Goal: Task Accomplishment & Management: Complete application form

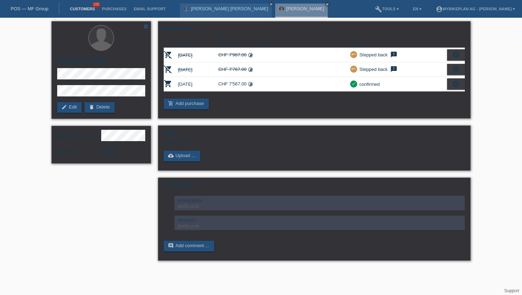
click at [82, 10] on link "Customers" at bounding box center [82, 9] width 32 height 4
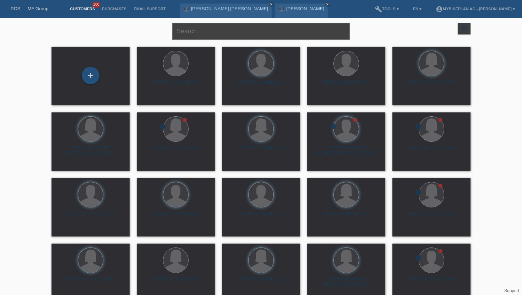
click at [198, 35] on input "text" at bounding box center [260, 31] width 177 height 17
paste input "Dylan Noti"
type input "Dylan Noti"
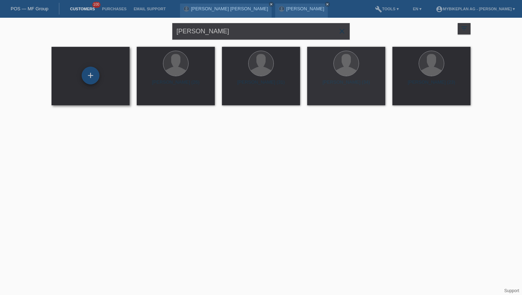
click at [95, 77] on div "+" at bounding box center [91, 76] width 18 height 18
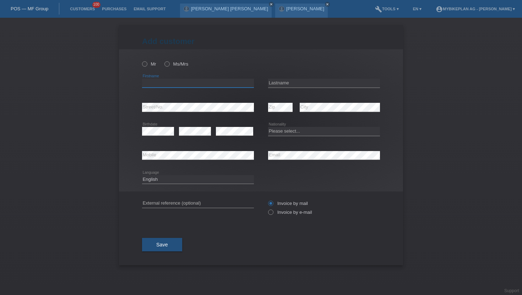
click at [157, 84] on input "text" at bounding box center [198, 83] width 112 height 9
paste input "Dylan Noti"
click at [160, 84] on input "Dylan Noti" at bounding box center [198, 83] width 112 height 9
type input "Dylan"
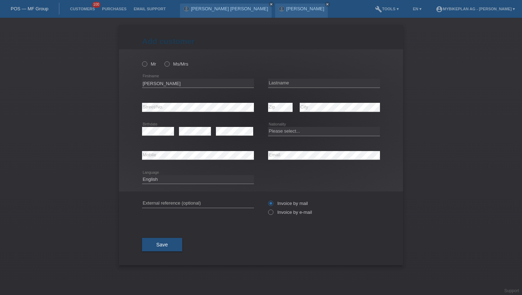
click at [272, 75] on div "error Lastname" at bounding box center [324, 83] width 112 height 24
click at [272, 81] on input "text" at bounding box center [324, 83] width 112 height 9
paste input "Noti"
type input "Noti"
click at [141, 60] on icon at bounding box center [141, 60] width 0 height 0
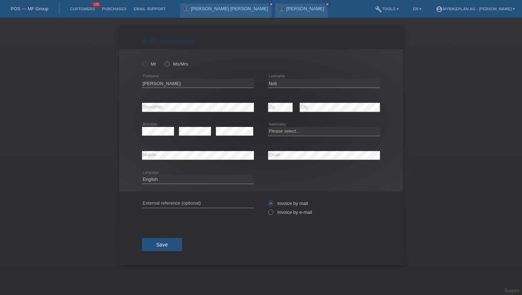
click at [146, 64] on input "Mr" at bounding box center [144, 63] width 5 height 5
radio input "true"
click at [273, 215] on label "Invoice by e-mail" at bounding box center [290, 212] width 44 height 5
click at [273, 216] on input "Invoice by e-mail" at bounding box center [270, 214] width 5 height 9
radio input "true"
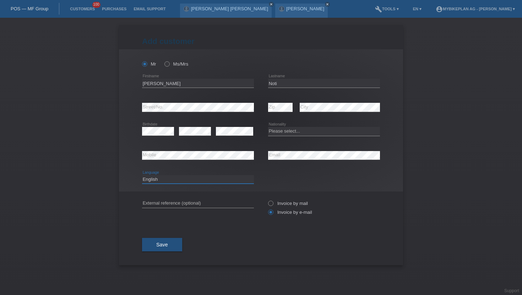
click at [152, 184] on select "Deutsch Français Italiano English" at bounding box center [198, 179] width 112 height 9
select select "de"
click at [142, 175] on select "Deutsch Français Italiano English" at bounding box center [198, 179] width 112 height 9
click at [179, 83] on input "Dylan" at bounding box center [198, 83] width 112 height 9
type input "[PERSON_NAME]"
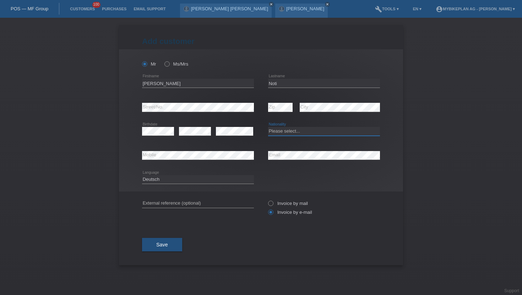
click at [279, 129] on select "Please select... [GEOGRAPHIC_DATA] [GEOGRAPHIC_DATA] [GEOGRAPHIC_DATA] [GEOGRAP…" at bounding box center [324, 131] width 112 height 9
select select "CH"
click at [268, 127] on select "Please select... [GEOGRAPHIC_DATA] [GEOGRAPHIC_DATA] [GEOGRAPHIC_DATA] [GEOGRAP…" at bounding box center [324, 131] width 112 height 9
click at [170, 247] on button "Save" at bounding box center [162, 244] width 40 height 13
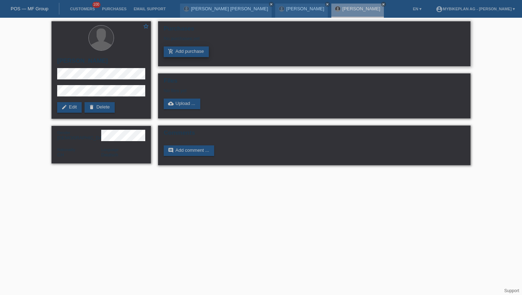
click at [181, 50] on link "add_shopping_cart Add purchase" at bounding box center [186, 51] width 45 height 11
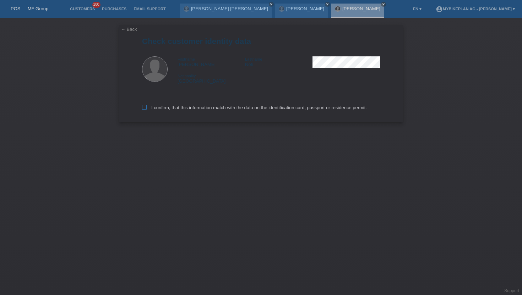
click at [144, 109] on icon at bounding box center [144, 107] width 5 height 5
click at [144, 109] on input "I confirm, that this information match with the data on the identification card…" at bounding box center [144, 107] width 5 height 5
checkbox input "true"
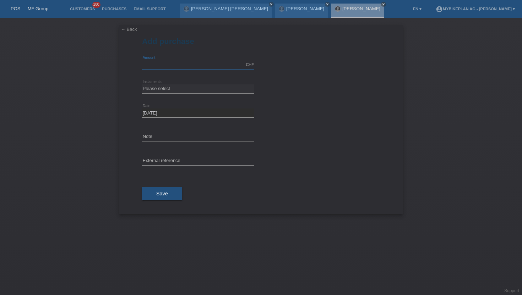
click at [170, 61] on input "text" at bounding box center [198, 64] width 112 height 9
type input "4490.00"
click at [162, 91] on select "Please select 6 instalments 12 instalments 18 instalments 24 instalments 36 ins…" at bounding box center [198, 88] width 112 height 9
select select "488"
click at [142, 84] on select "Please select 6 instalments 12 instalments 18 instalments 24 instalments 36 ins…" at bounding box center [198, 88] width 112 height 9
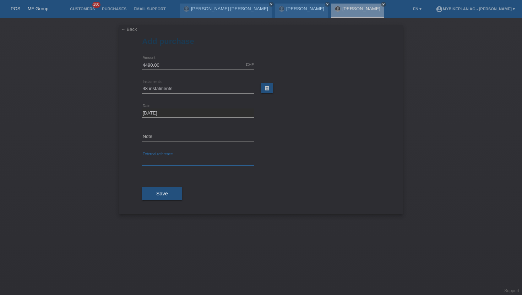
click at [154, 160] on input "text" at bounding box center [198, 161] width 112 height 9
paste input "44432015232"
type input "44432015232"
click at [154, 199] on button "Save" at bounding box center [162, 193] width 40 height 13
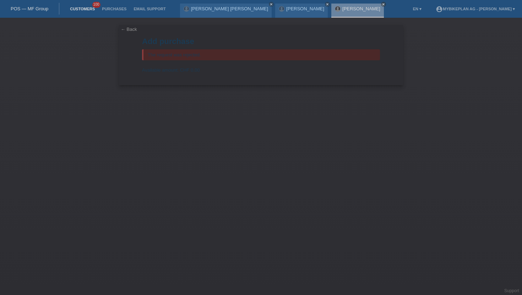
click at [84, 10] on link "Customers" at bounding box center [82, 9] width 32 height 4
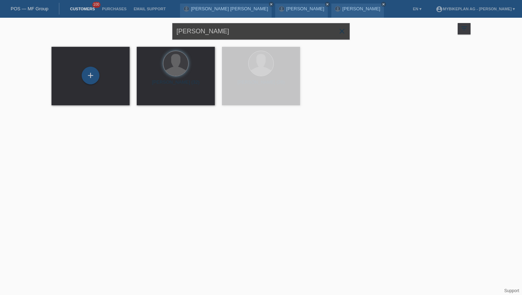
drag, startPoint x: 212, startPoint y: 32, endPoint x: 165, endPoint y: 31, distance: 47.6
click at [165, 31] on div "Dylan Noti close filter_list view_module Show all customers star Show stared cu…" at bounding box center [261, 31] width 426 height 26
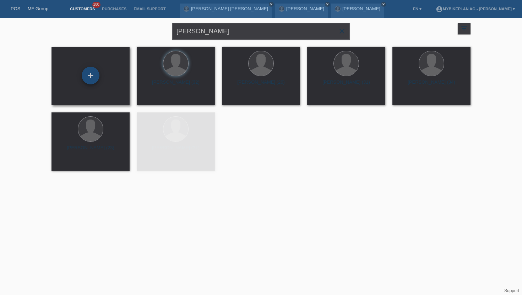
click at [91, 71] on div "+" at bounding box center [91, 76] width 18 height 18
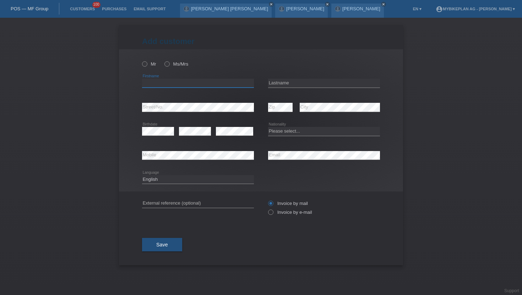
click at [146, 79] on input "text" at bounding box center [198, 83] width 112 height 9
paste input "[PERSON_NAME]"
click at [165, 81] on input "[PERSON_NAME]" at bounding box center [198, 83] width 112 height 9
type input "[PERSON_NAME]"
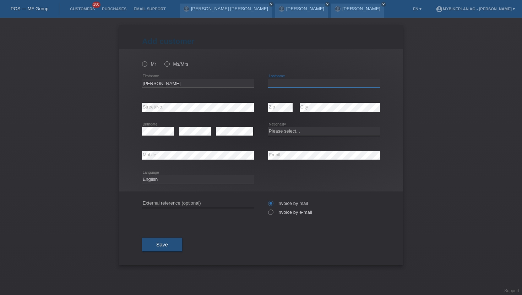
click at [279, 86] on input "text" at bounding box center [324, 83] width 112 height 9
paste input "[PERSON_NAME]"
type input "[PERSON_NAME]"
click at [163, 60] on icon at bounding box center [163, 60] width 0 height 0
click at [165, 63] on input "Ms/Mrs" at bounding box center [166, 63] width 5 height 5
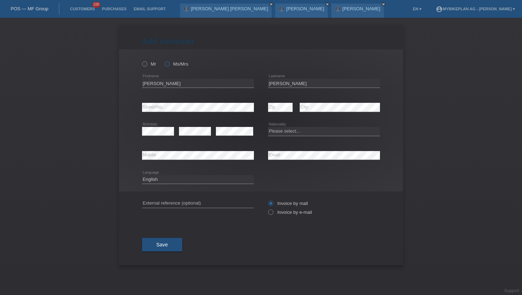
radio input "true"
click at [267, 209] on icon at bounding box center [267, 209] width 0 height 0
click at [272, 214] on input "Invoice by e-mail" at bounding box center [270, 214] width 5 height 9
radio input "true"
click at [159, 179] on select "Deutsch Français Italiano English" at bounding box center [198, 179] width 112 height 9
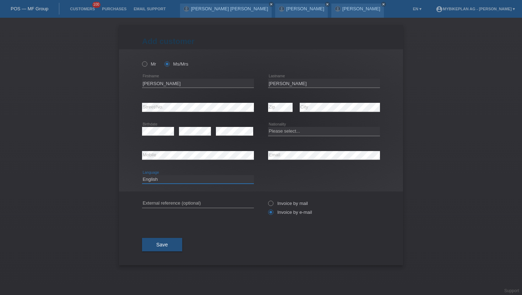
select select "de"
click at [142, 175] on select "Deutsch Français Italiano English" at bounding box center [198, 179] width 112 height 9
click at [281, 130] on select "Please select... Switzerland Austria Germany Liechtenstein ------------ Afghani…" at bounding box center [324, 131] width 112 height 9
select select "CH"
click at [268, 127] on select "Please select... Switzerland Austria Germany Liechtenstein ------------ Afghani…" at bounding box center [324, 131] width 112 height 9
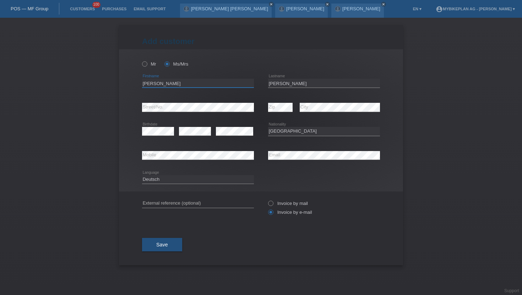
click at [143, 84] on input "Yanet" at bounding box center [198, 83] width 112 height 9
type input "Esmirna Yanet"
click at [165, 248] on span "Save" at bounding box center [162, 245] width 12 height 6
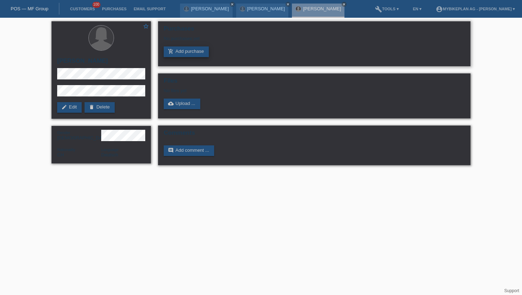
click at [182, 54] on link "add_shopping_cart Add purchase" at bounding box center [186, 51] width 45 height 11
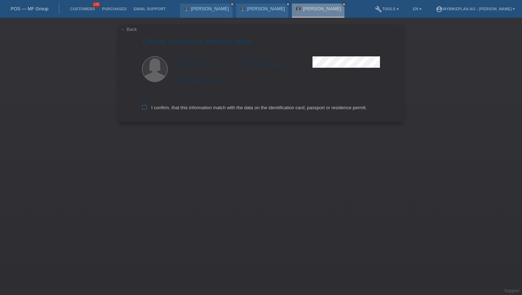
click at [144, 108] on icon at bounding box center [144, 107] width 5 height 5
click at [144, 108] on input "I confirm, that this information match with the data on the identification card…" at bounding box center [144, 107] width 5 height 5
checkbox input "true"
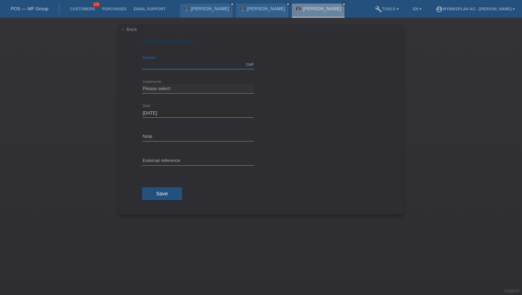
click at [160, 62] on input "text" at bounding box center [198, 64] width 112 height 9
type input "4490.00"
click at [161, 163] on input "text" at bounding box center [198, 161] width 112 height 9
paste input "44455007589"
type input "44455007589"
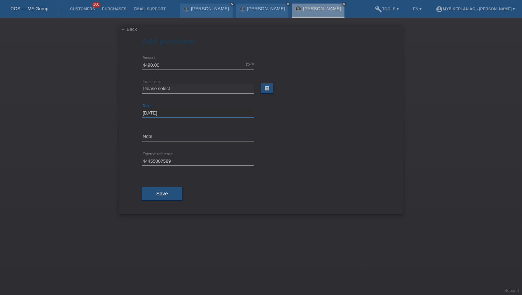
click at [170, 115] on input "[DATE]" at bounding box center [198, 113] width 112 height 9
click at [170, 84] on div "Please select 6 instalments 12 instalments 18 instalments 24 instalments 36 ins…" at bounding box center [198, 89] width 112 height 24
click at [170, 85] on select "Please select 6 instalments 12 instalments 18 instalments 24 instalments 36 ins…" at bounding box center [198, 88] width 112 height 9
select select "487"
click at [142, 84] on select "Please select 6 instalments 12 instalments 18 instalments 24 instalments 36 ins…" at bounding box center [198, 88] width 112 height 9
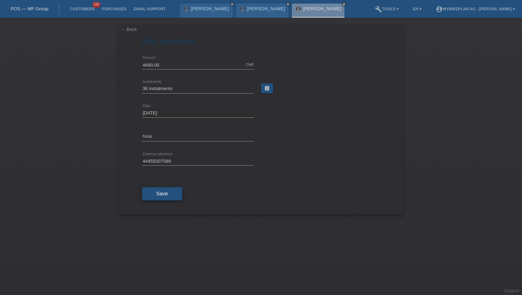
click at [163, 192] on span "Save" at bounding box center [162, 194] width 12 height 6
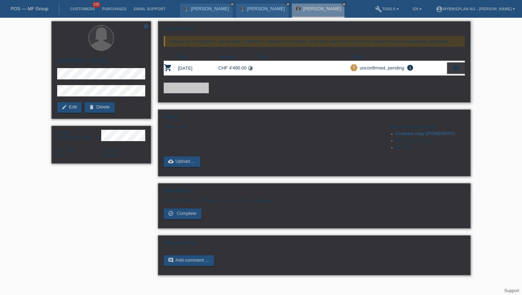
click at [453, 68] on icon "settings" at bounding box center [456, 68] width 8 height 8
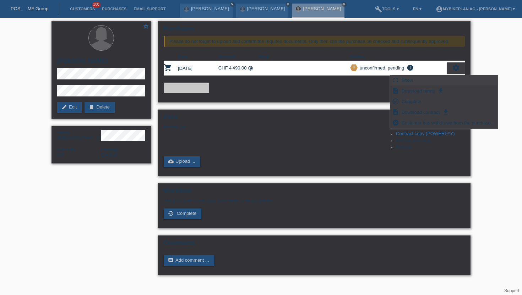
click at [405, 82] on span "Show" at bounding box center [407, 80] width 14 height 9
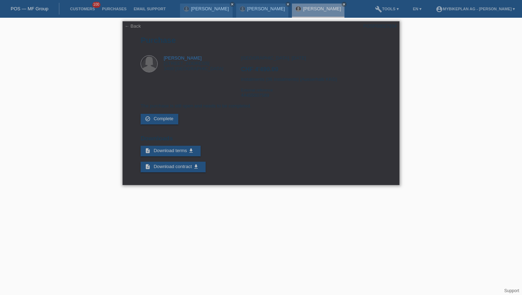
click at [381, 26] on div "POSP00027934" at bounding box center [379, 25] width 33 height 5
copy div "POSP00027934"
click at [81, 8] on link "Customers" at bounding box center [82, 9] width 32 height 4
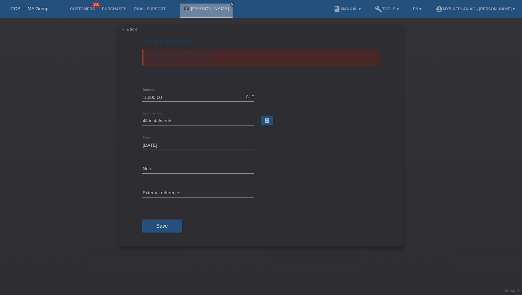
select select "488"
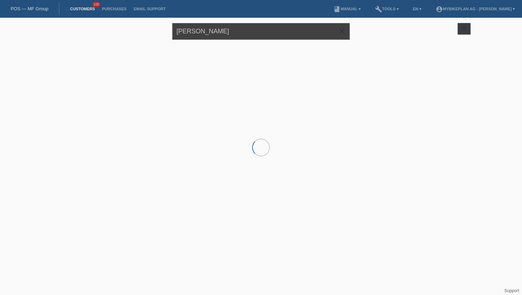
drag, startPoint x: 220, startPoint y: 33, endPoint x: 105, endPoint y: 32, distance: 114.7
click at [105, 32] on div "[PERSON_NAME] close filter_list view_module Show all customers star Show stared…" at bounding box center [261, 31] width 426 height 26
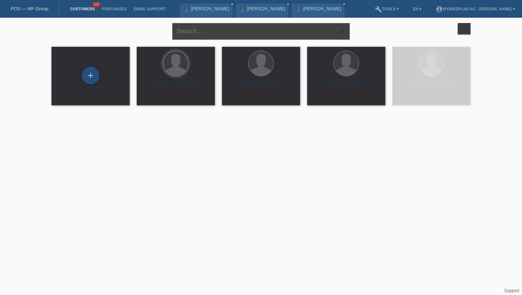
paste input "[PERSON_NAME]"
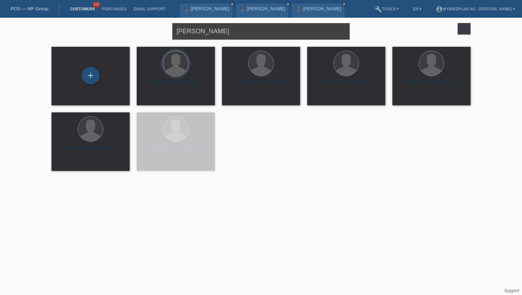
type input "[PERSON_NAME]"
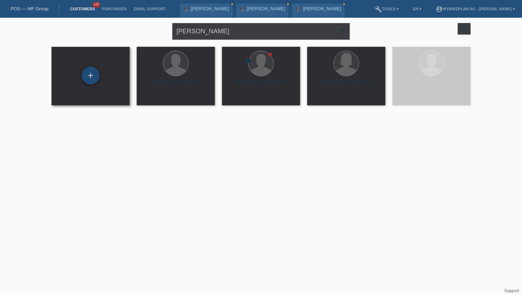
click at [94, 76] on div "+" at bounding box center [90, 76] width 17 height 12
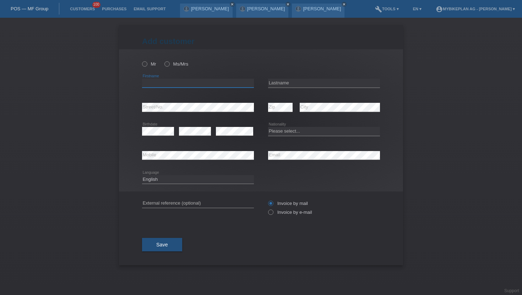
click at [158, 85] on input "text" at bounding box center [198, 83] width 112 height 9
paste input "[PERSON_NAME]"
click at [164, 84] on input "[PERSON_NAME]" at bounding box center [198, 83] width 112 height 9
type input "[PERSON_NAME]"
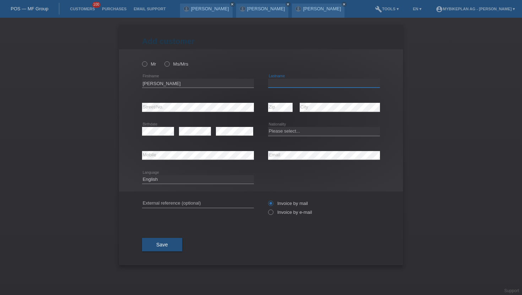
click at [272, 82] on input "text" at bounding box center [324, 83] width 112 height 9
paste input "Waltert"
type input "Waltert"
click at [141, 60] on icon at bounding box center [141, 60] width 0 height 0
click at [146, 64] on input "Mr" at bounding box center [144, 63] width 5 height 5
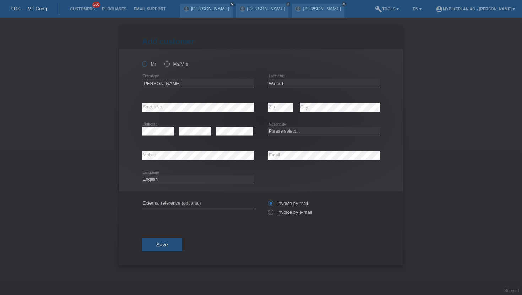
radio input "true"
click at [267, 209] on icon at bounding box center [267, 209] width 0 height 0
click at [270, 212] on input "Invoice by e-mail" at bounding box center [270, 214] width 5 height 9
radio input "true"
click at [156, 179] on select "Deutsch Français Italiano English" at bounding box center [198, 179] width 112 height 9
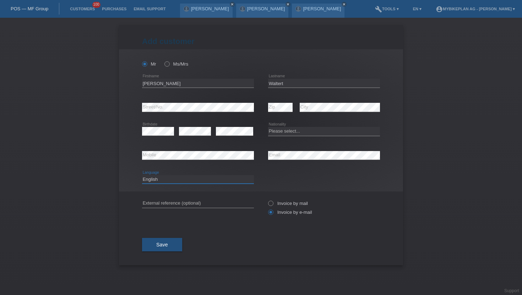
select select "de"
click at [142, 175] on select "Deutsch Français Italiano English" at bounding box center [198, 179] width 112 height 9
click at [277, 126] on div "Please select... Switzerland Austria Germany Liechtenstein ------------ Afghani…" at bounding box center [324, 132] width 112 height 24
click at [277, 130] on select "Please select... Switzerland Austria Germany Liechtenstein ------------ Afghani…" at bounding box center [324, 131] width 112 height 9
select select "CH"
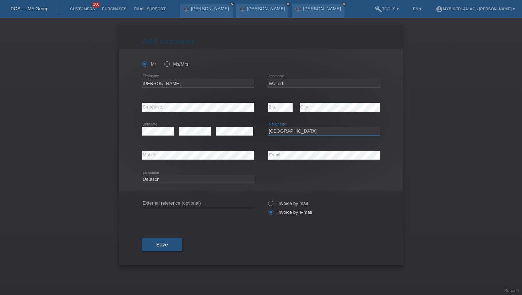
click at [268, 127] on select "Please select... Switzerland Austria Germany Liechtenstein ------------ Afghani…" at bounding box center [324, 131] width 112 height 9
click at [160, 250] on button "Save" at bounding box center [162, 244] width 40 height 13
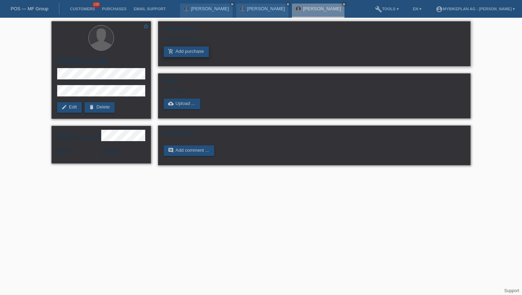
click at [172, 49] on icon "add_shopping_cart" at bounding box center [171, 52] width 6 height 6
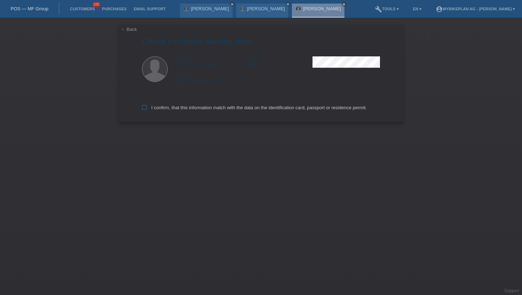
click at [146, 107] on icon at bounding box center [144, 107] width 5 height 5
click at [146, 107] on input "I confirm, that this information match with the data on the identification card…" at bounding box center [144, 107] width 5 height 5
checkbox input "true"
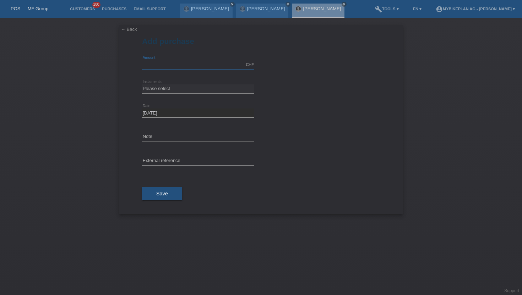
click at [155, 63] on input "text" at bounding box center [198, 64] width 112 height 9
type input "15000.00"
click at [164, 88] on select "Please select 6 instalments 12 instalments 18 instalments 24 instalments 36 ins…" at bounding box center [198, 88] width 112 height 9
select select "488"
click at [142, 84] on select "Please select 6 instalments 12 instalments 18 instalments 24 instalments 36 ins…" at bounding box center [198, 88] width 112 height 9
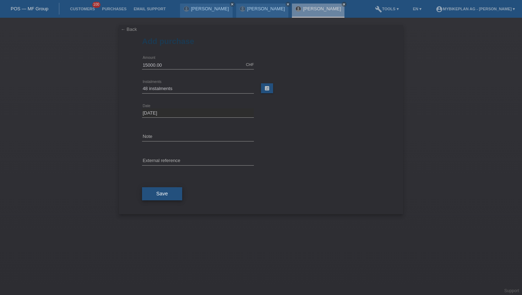
click at [157, 195] on span "Save" at bounding box center [162, 194] width 12 height 6
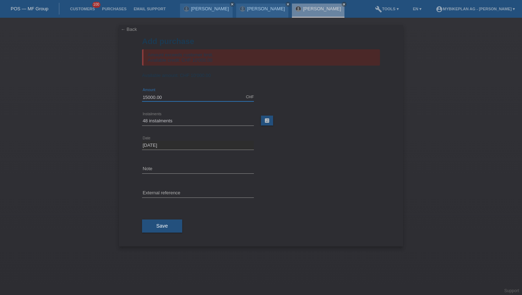
click at [164, 97] on input "15000.00" at bounding box center [198, 97] width 112 height 9
type input "10000.00"
click at [162, 223] on button "Save" at bounding box center [162, 226] width 40 height 13
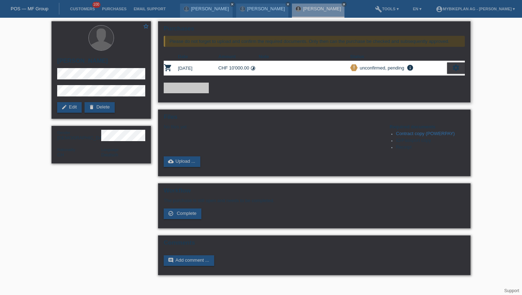
click at [451, 67] on div "settings" at bounding box center [456, 67] width 18 height 11
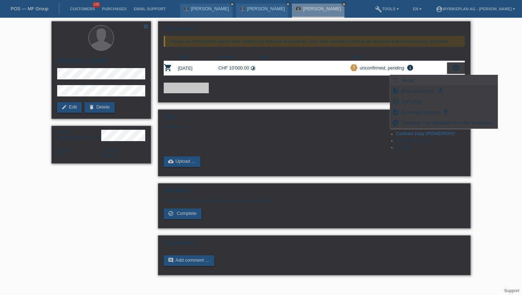
click at [426, 80] on div "fullscreen Show" at bounding box center [443, 80] width 107 height 11
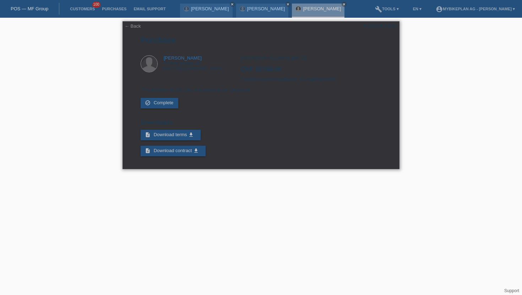
click at [388, 28] on div "POSP00027938" at bounding box center [379, 25] width 33 height 5
copy div "POSP00027938"
